Goal: Task Accomplishment & Management: Manage account settings

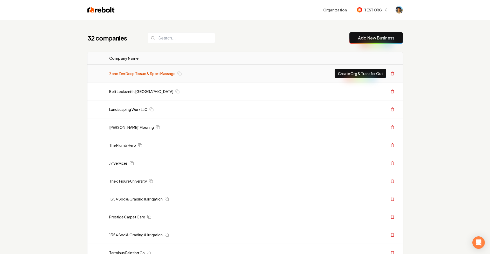
click at [145, 73] on link "Zone Zen Deep Tissue & Sport Massage" at bounding box center [142, 73] width 66 height 5
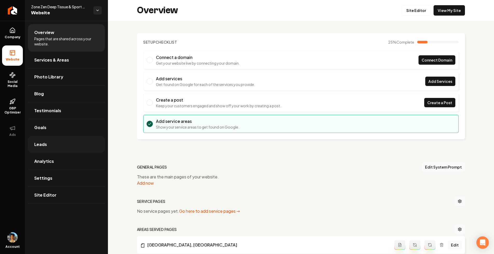
click at [66, 139] on link "Leads" at bounding box center [66, 144] width 77 height 17
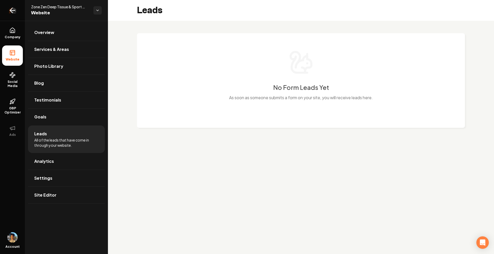
click at [14, 10] on icon "Return to dashboard" at bounding box center [12, 10] width 5 height 0
